Goal: Task Accomplishment & Management: Manage account settings

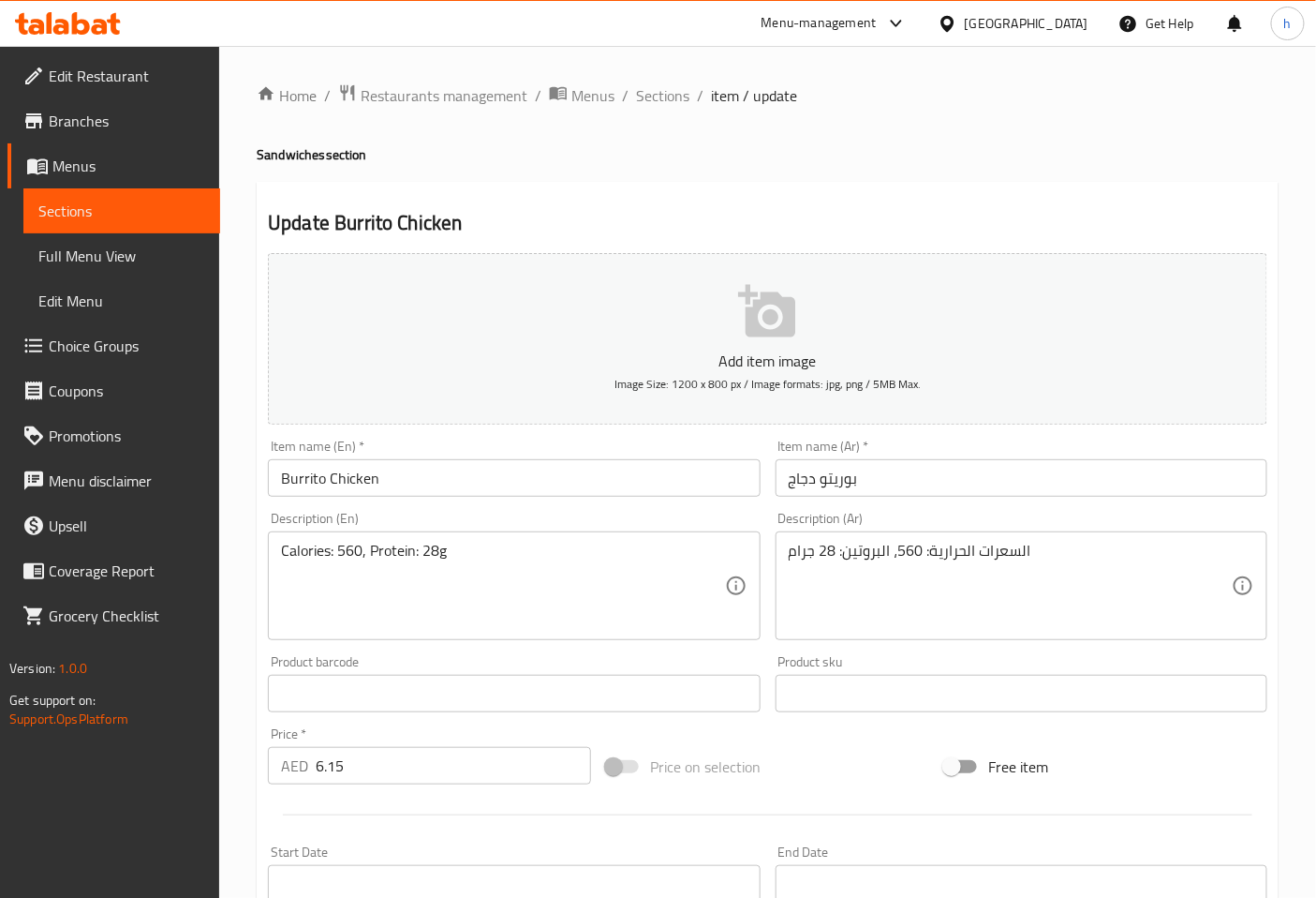
click at [109, 17] on icon at bounding box center [68, 23] width 106 height 22
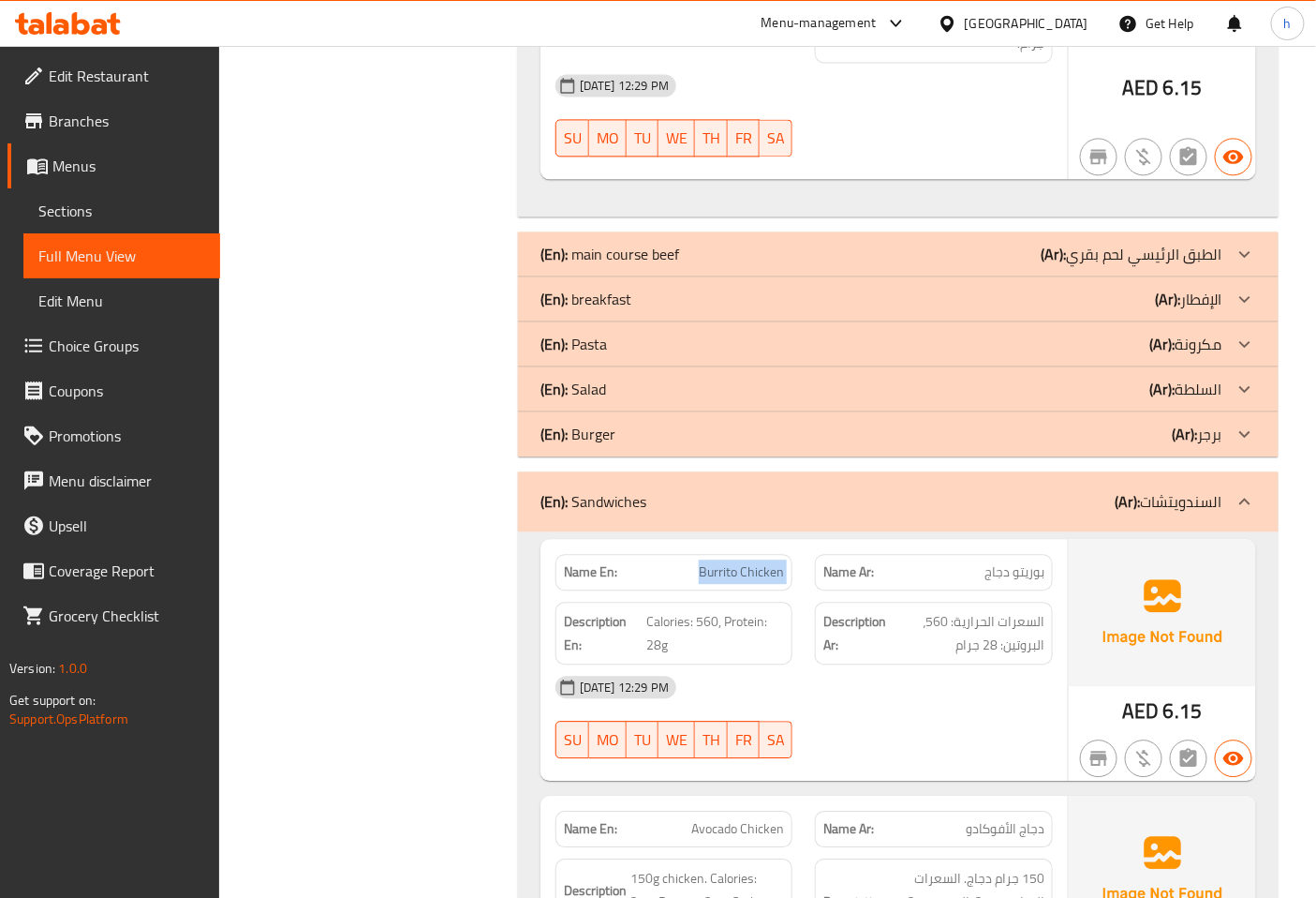
scroll to position [3958, 0]
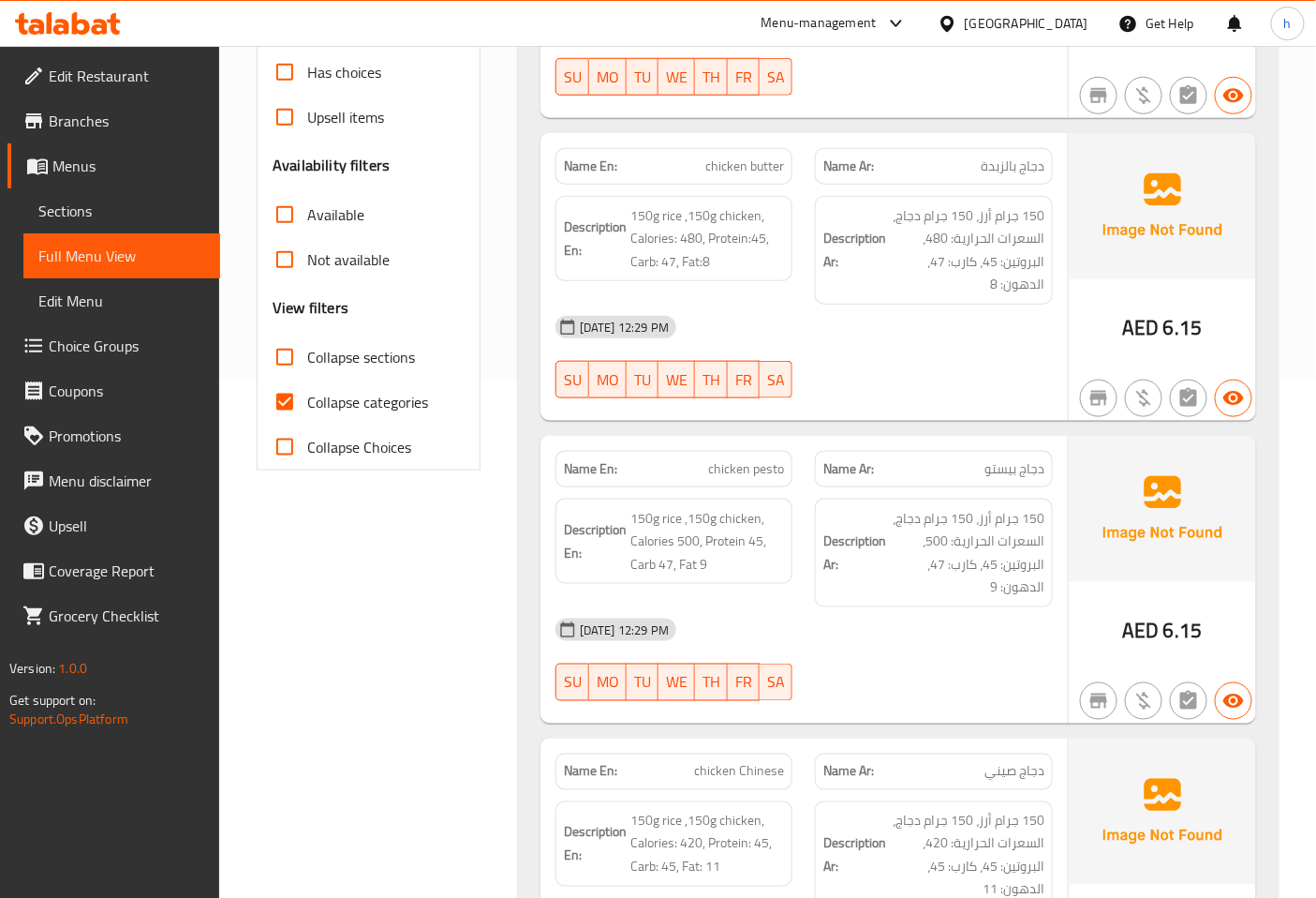
scroll to position [312, 0]
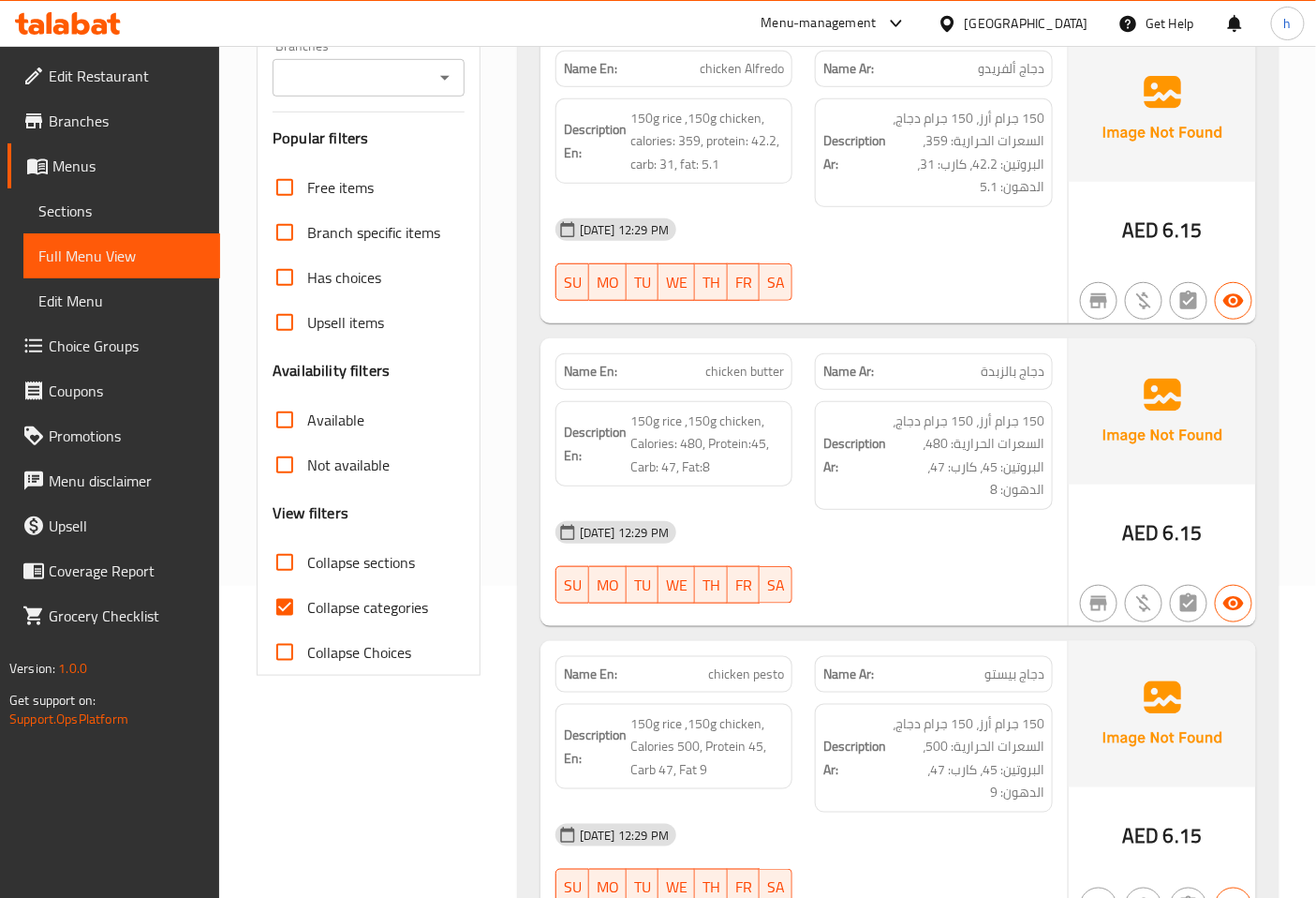
click at [378, 607] on span "Collapse categories" at bounding box center [367, 606] width 121 height 22
click at [307, 607] on input "Collapse categories" at bounding box center [285, 607] width 45 height 45
checkbox input "false"
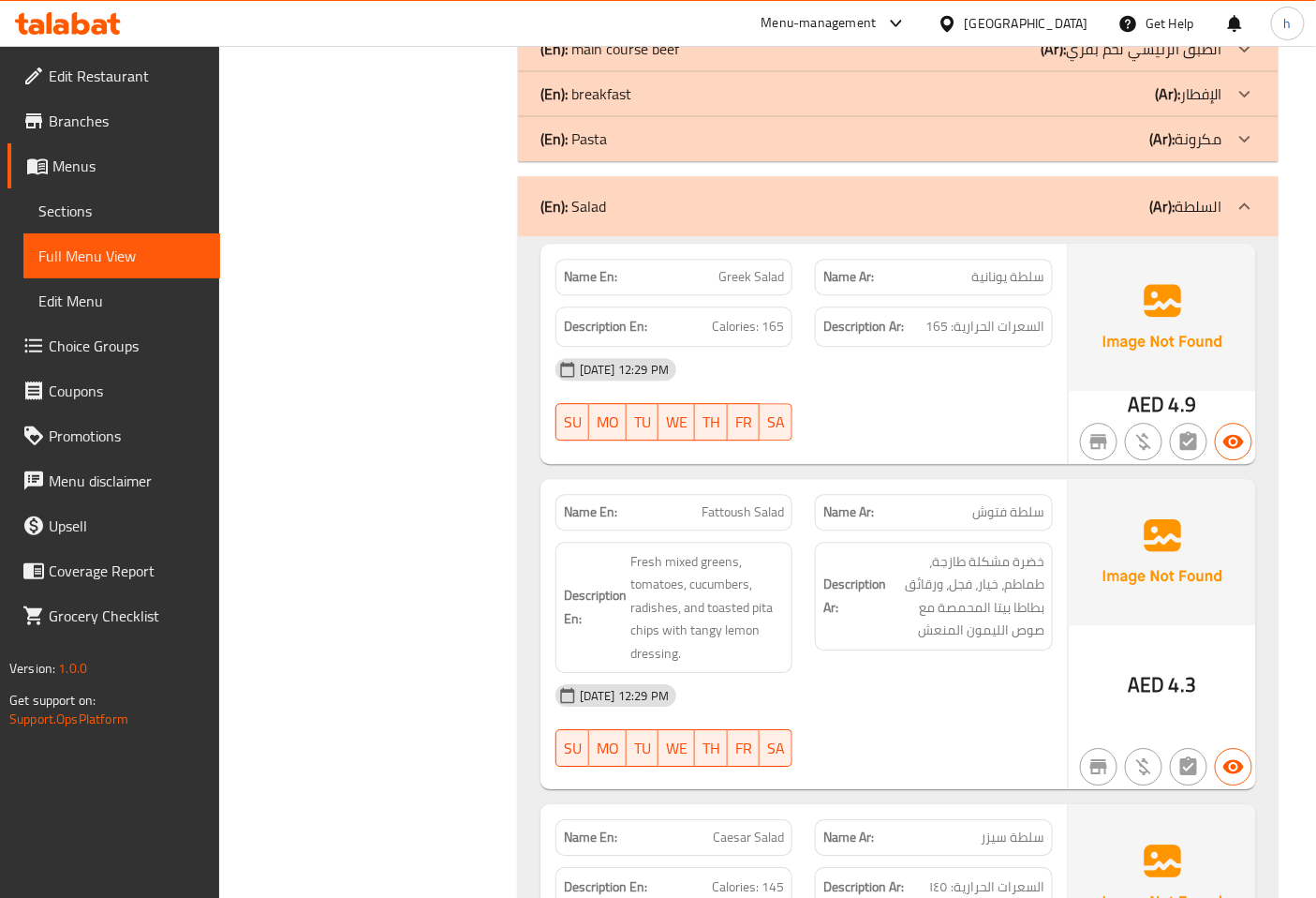
scroll to position [3556, 0]
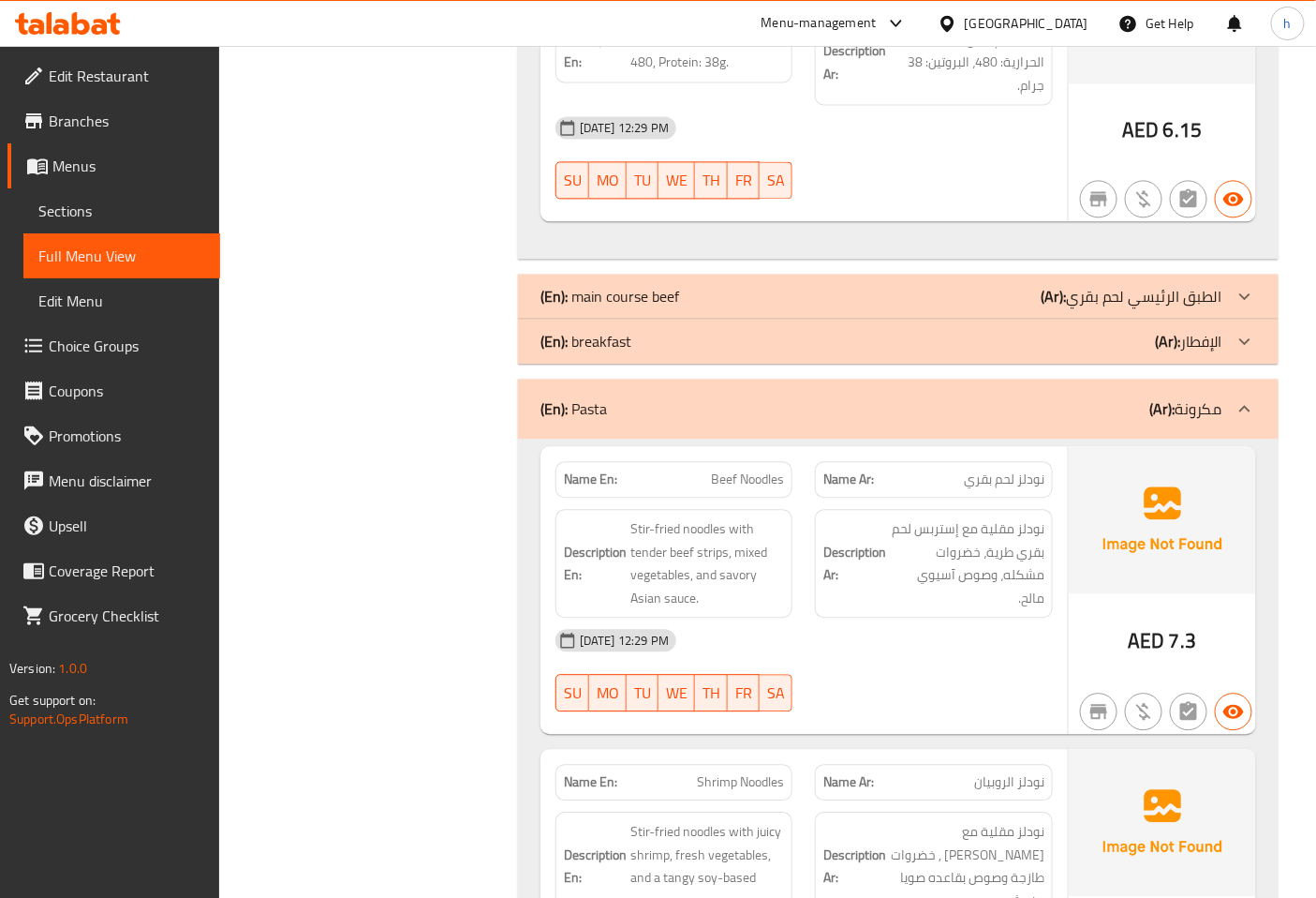
scroll to position [3208, 0]
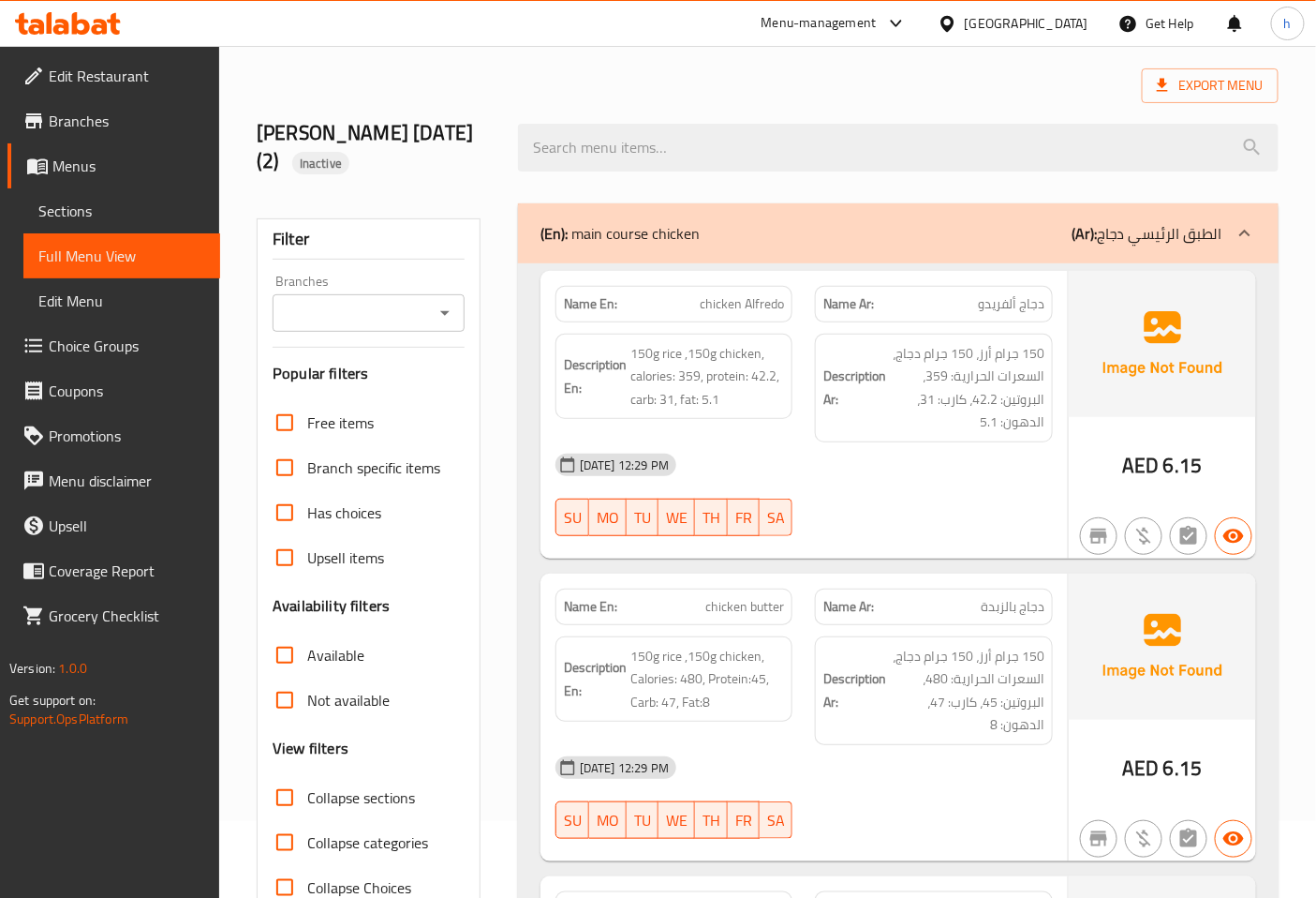
scroll to position [25, 0]
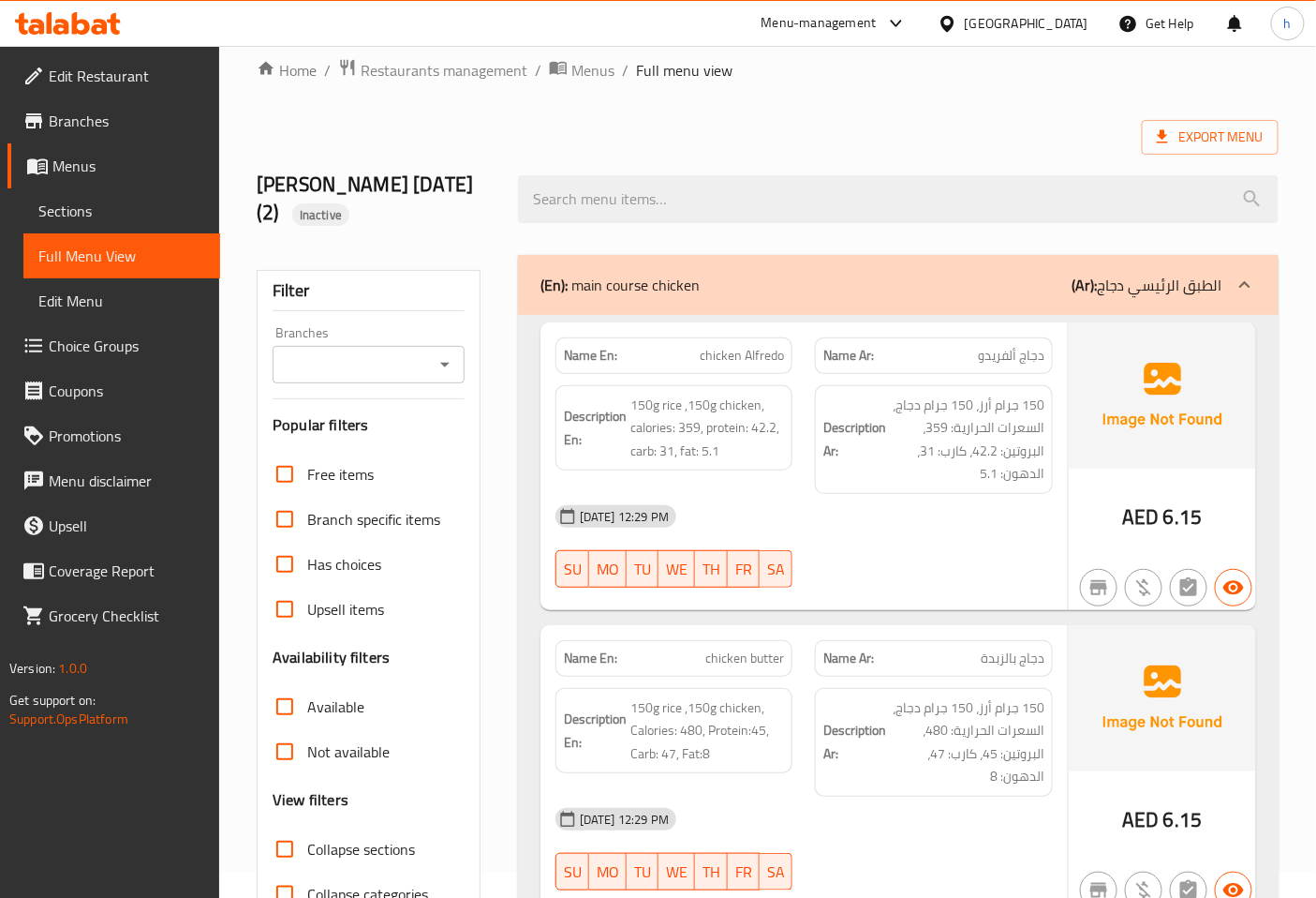
click at [342, 186] on h2 "[PERSON_NAME] [DATE] (2) Inactive" at bounding box center [376, 198] width 239 height 56
click at [122, 169] on span "Menus" at bounding box center [129, 166] width 153 height 22
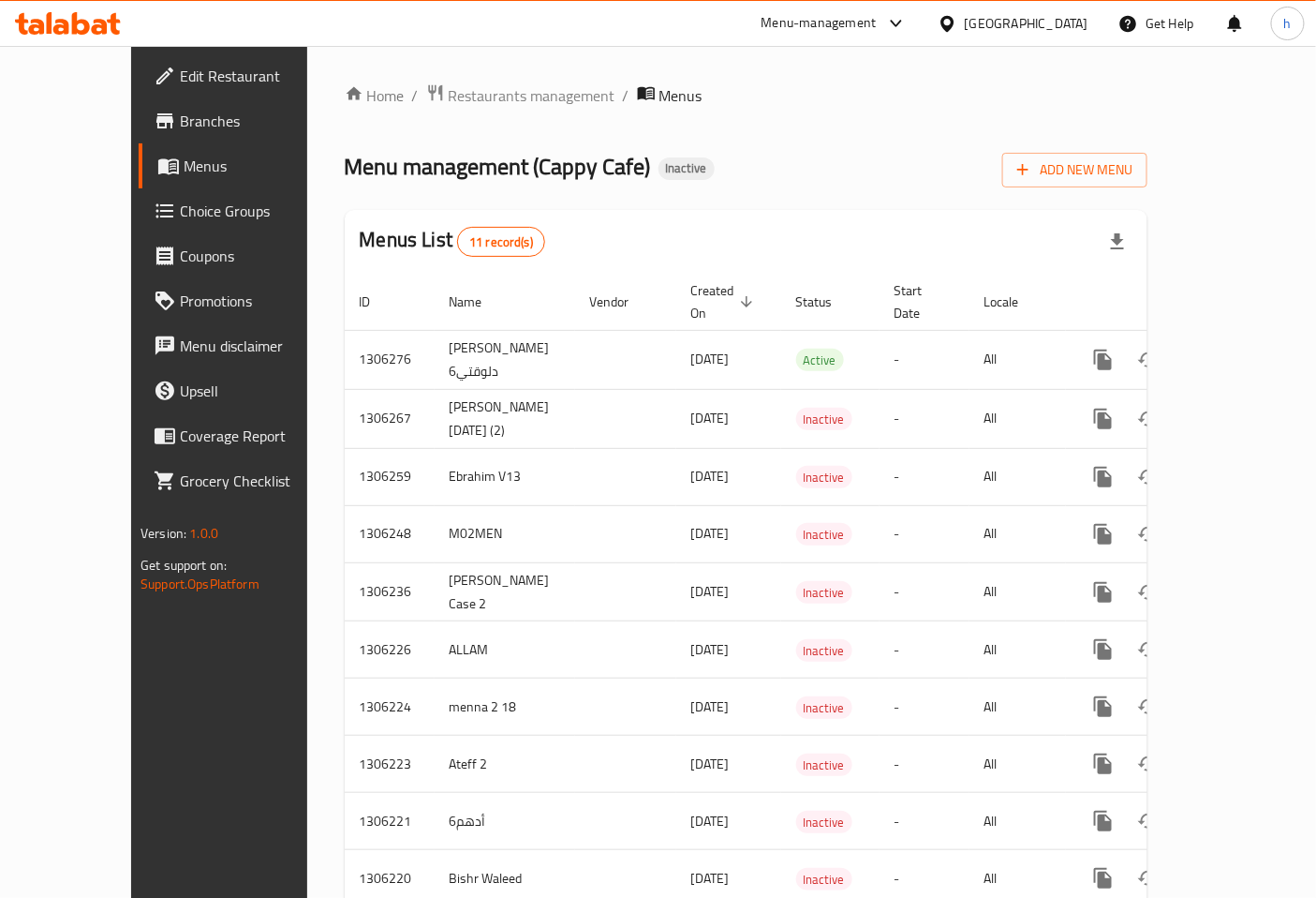
click at [180, 126] on span "Branches" at bounding box center [258, 120] width 157 height 22
